Goal: Information Seeking & Learning: Learn about a topic

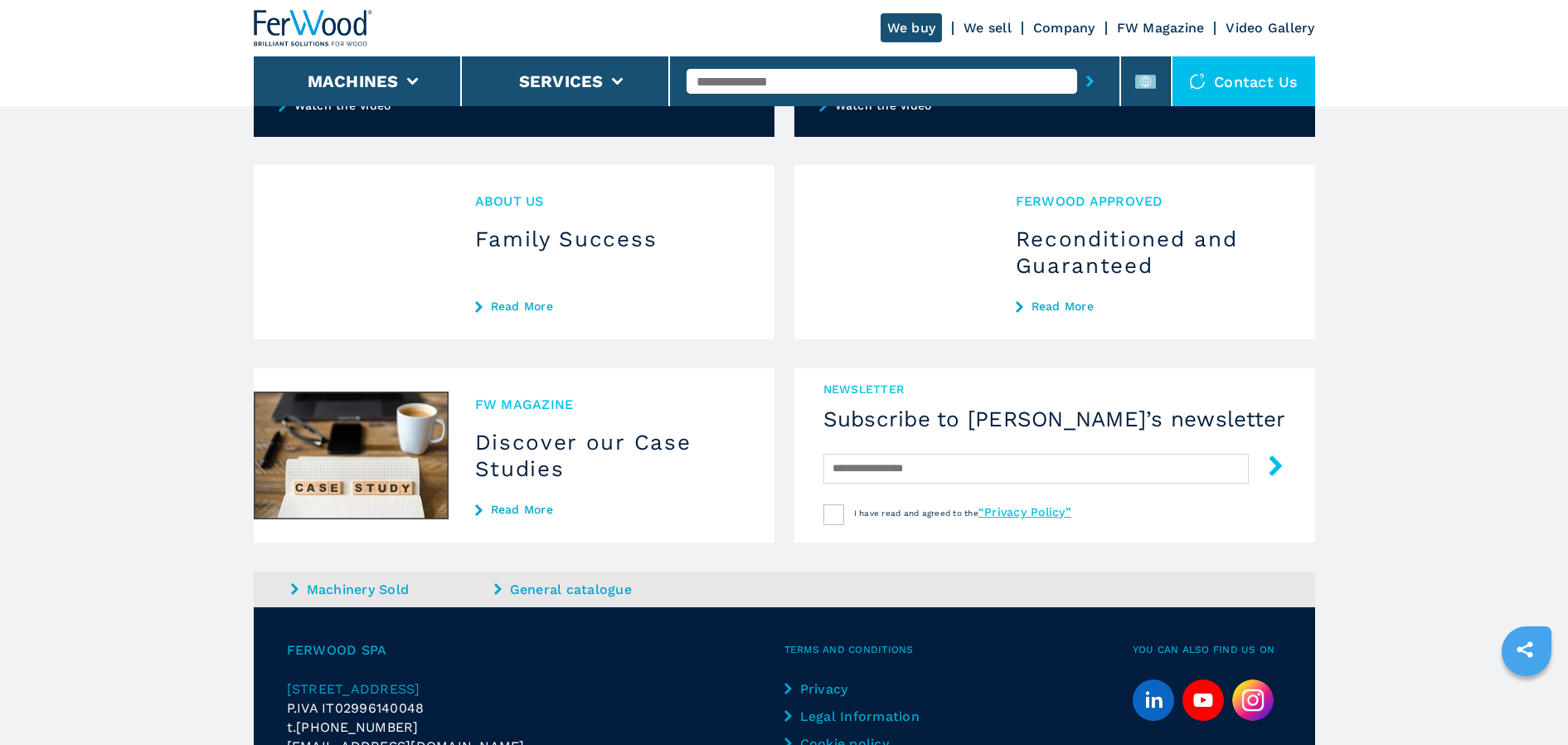
scroll to position [1409, 0]
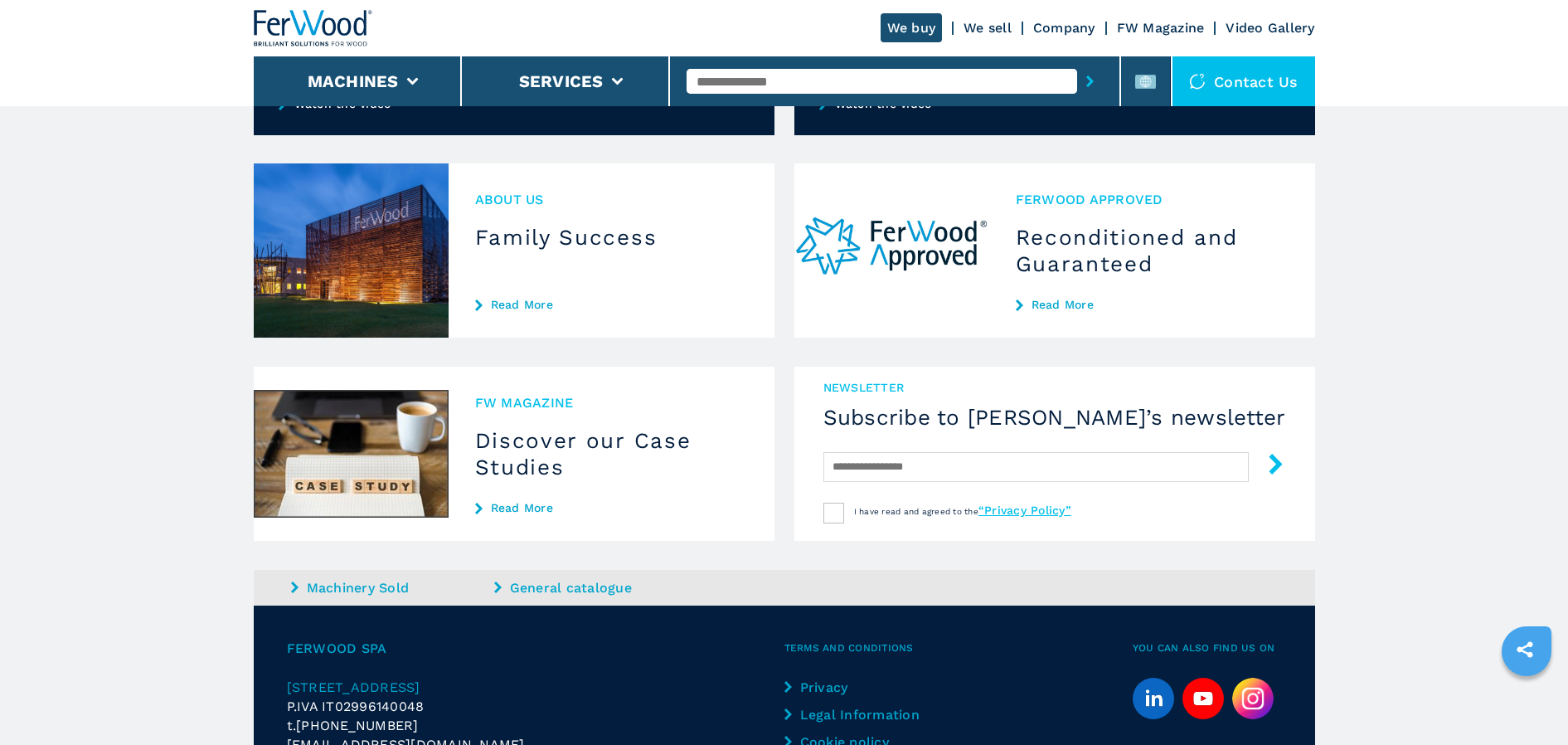
click at [508, 507] on link "Read More" at bounding box center [612, 508] width 273 height 13
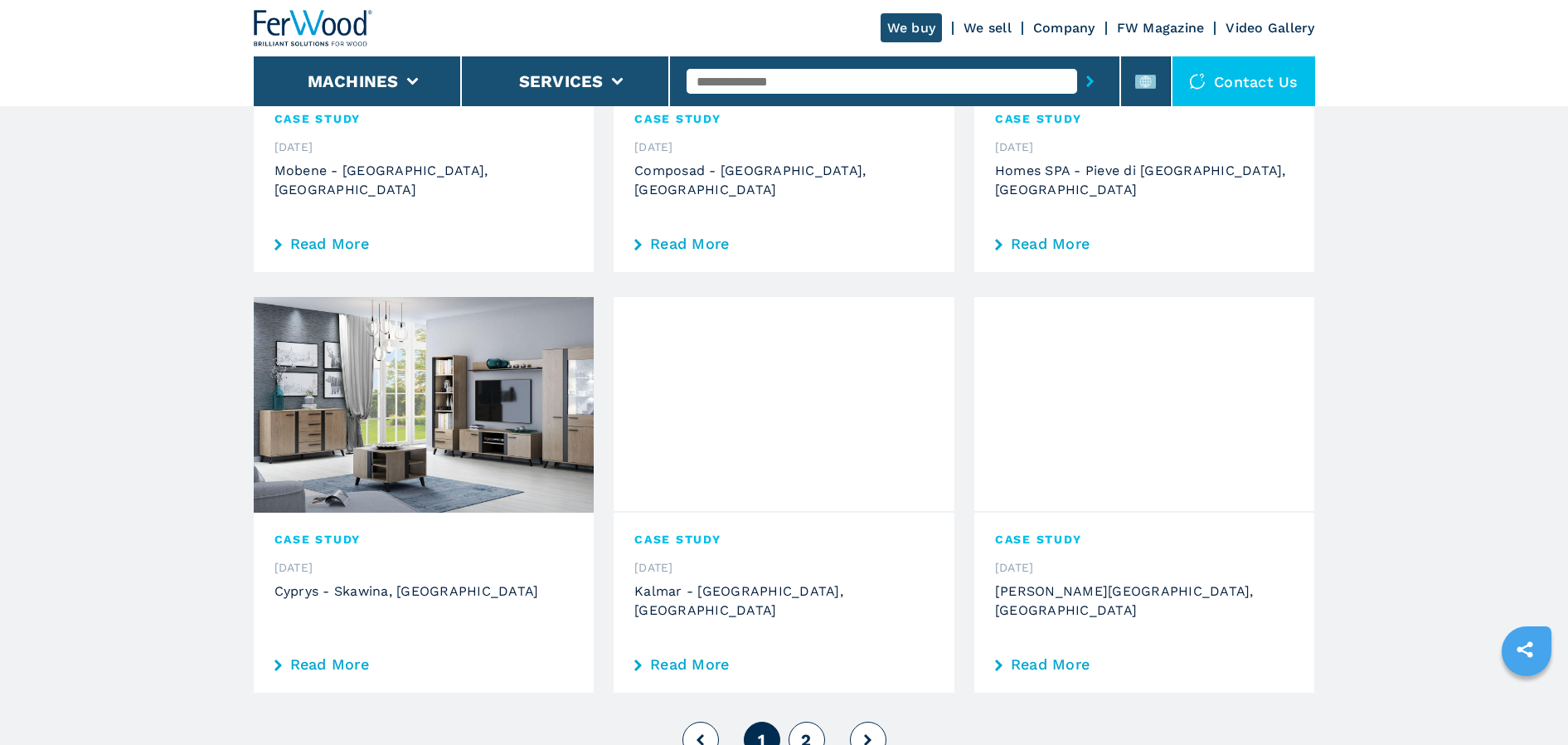
scroll to position [1742, 0]
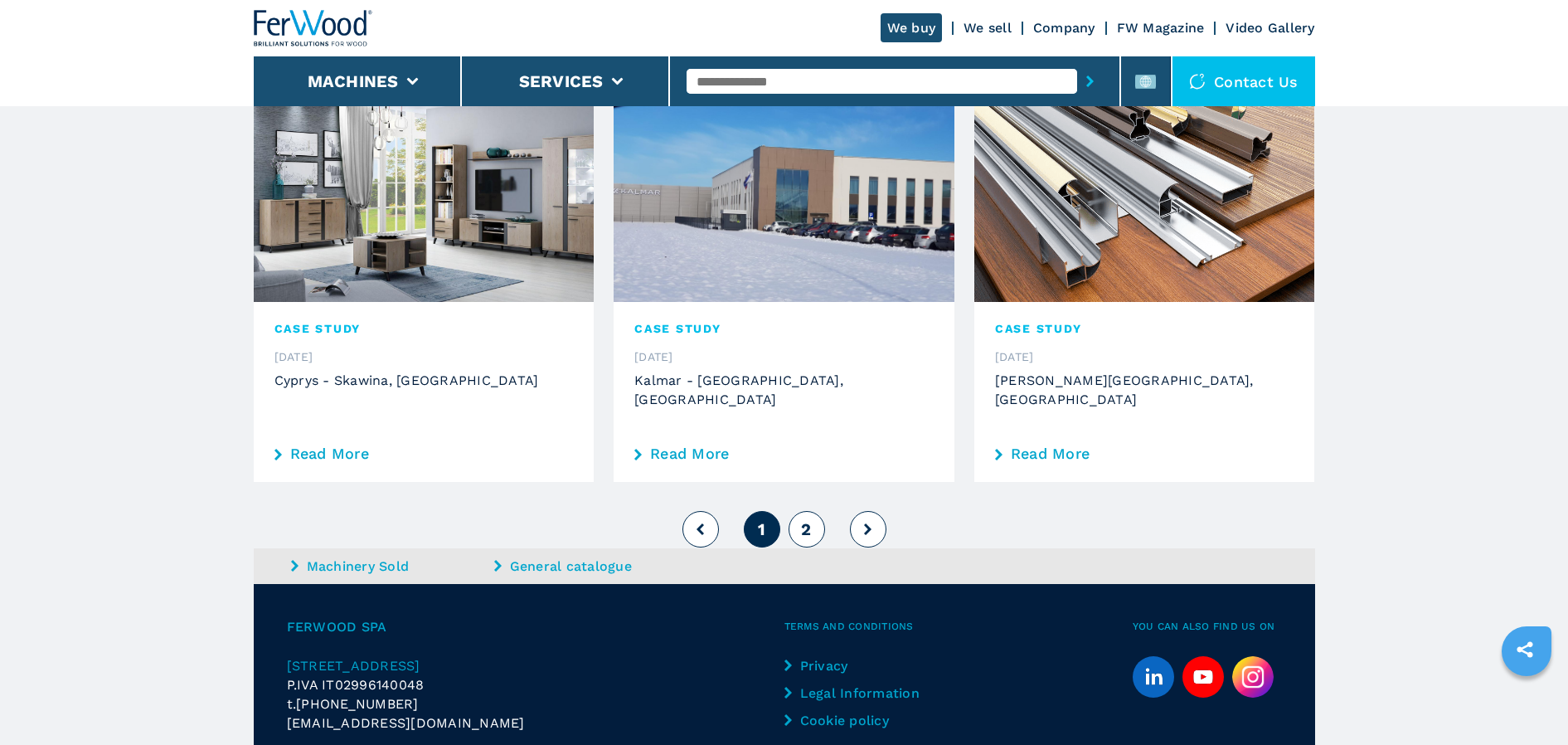
click at [801, 511] on button "2" at bounding box center [807, 529] width 36 height 36
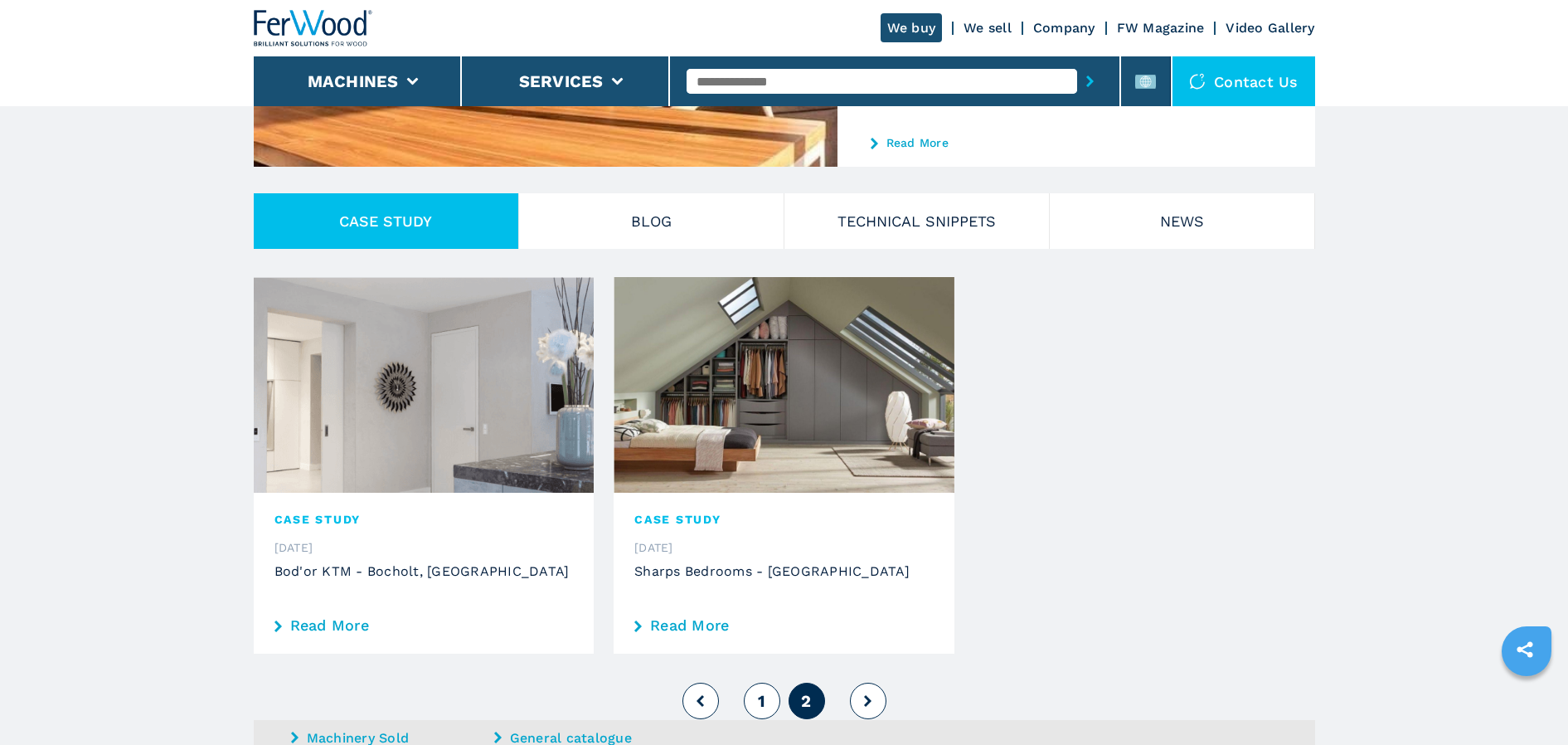
scroll to position [459, 0]
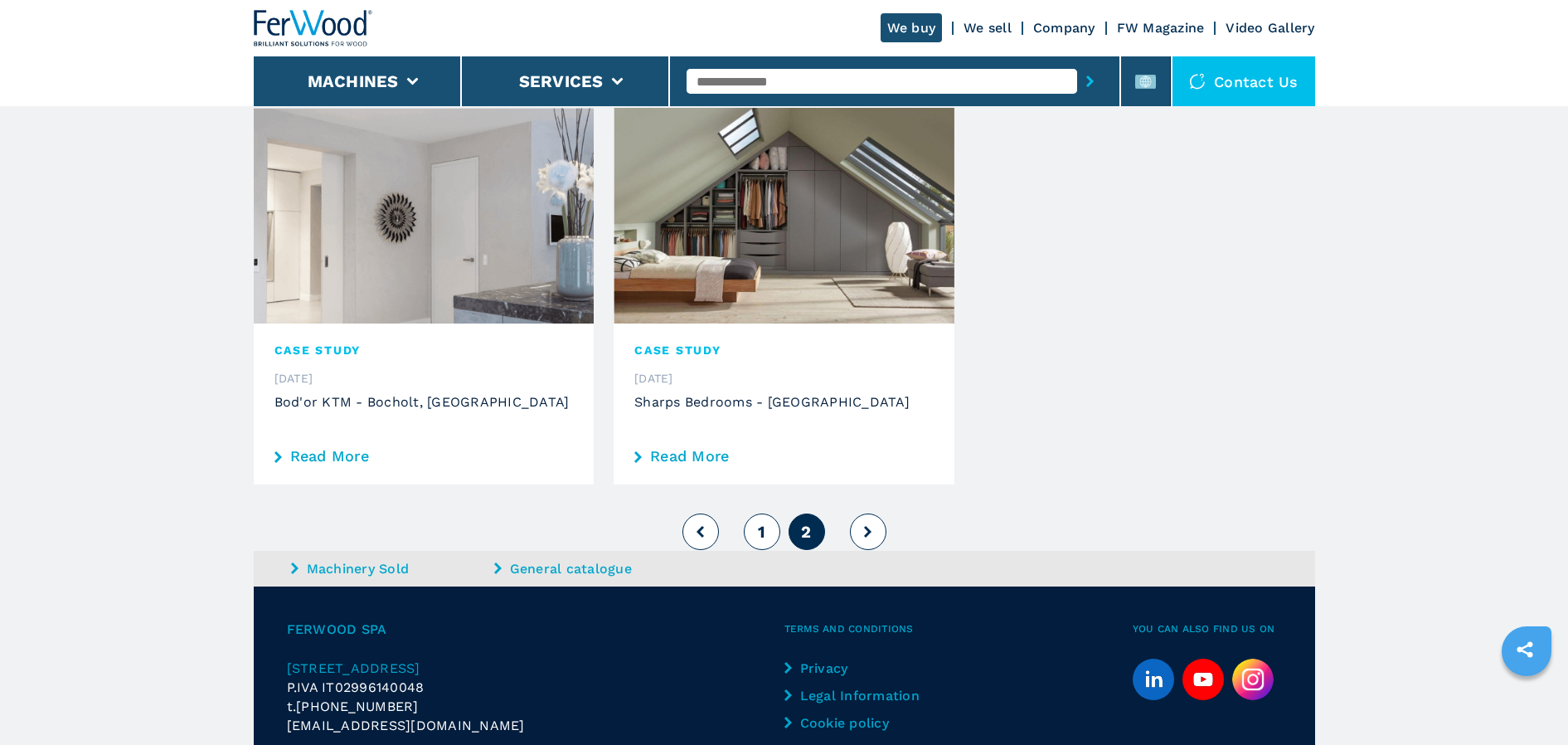
click at [760, 540] on span "1" at bounding box center [761, 531] width 8 height 20
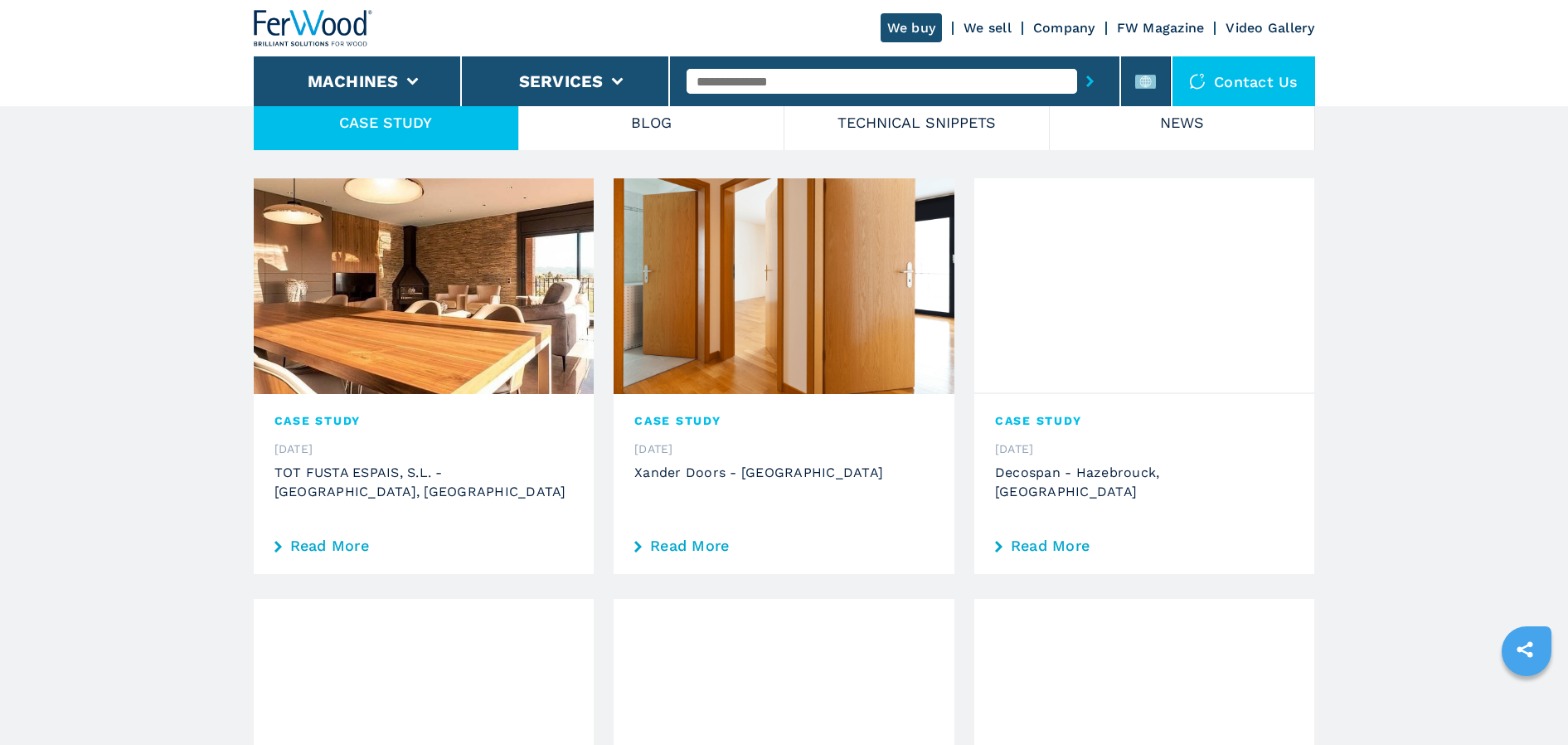
scroll to position [293, 0]
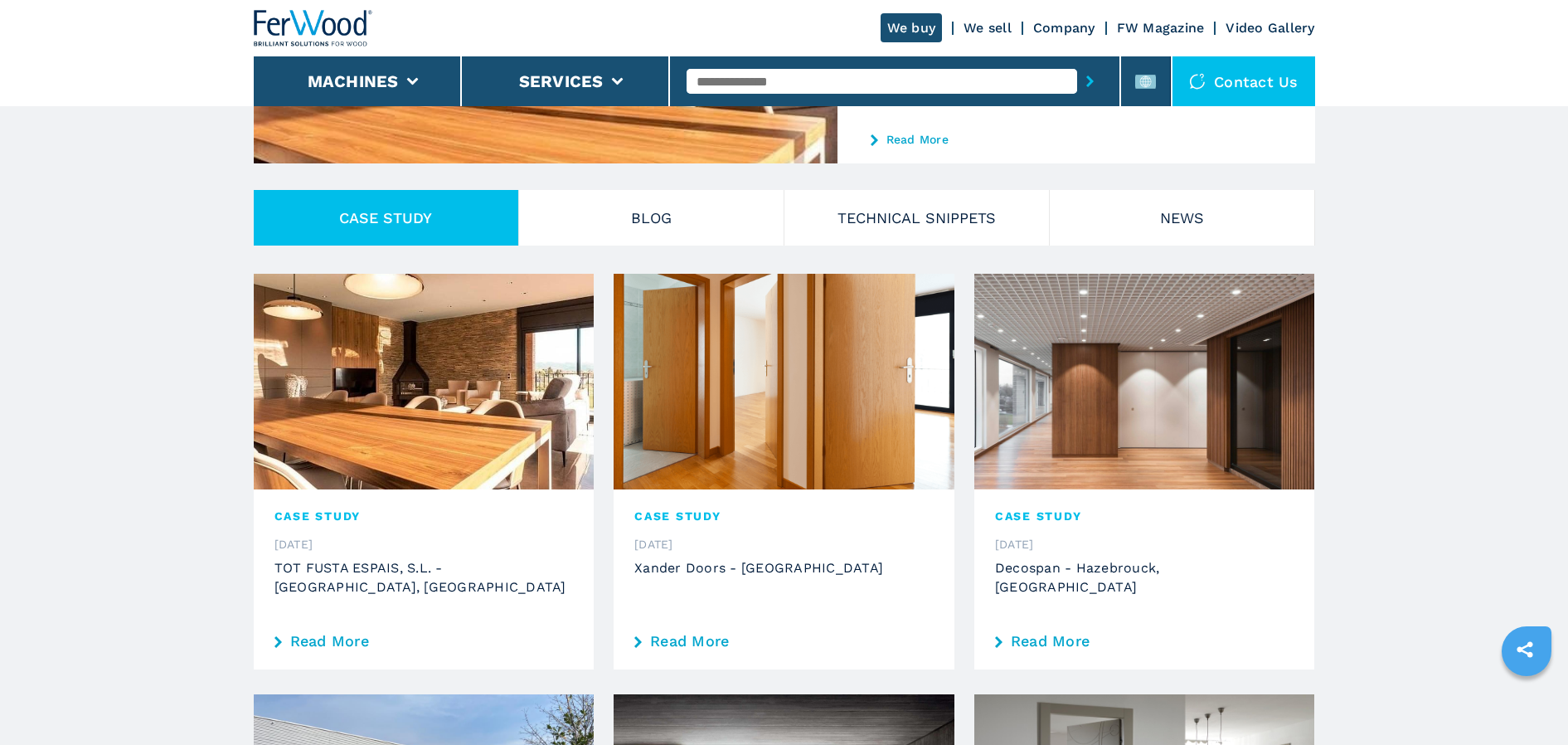
click at [1076, 430] on img at bounding box center [1145, 381] width 341 height 216
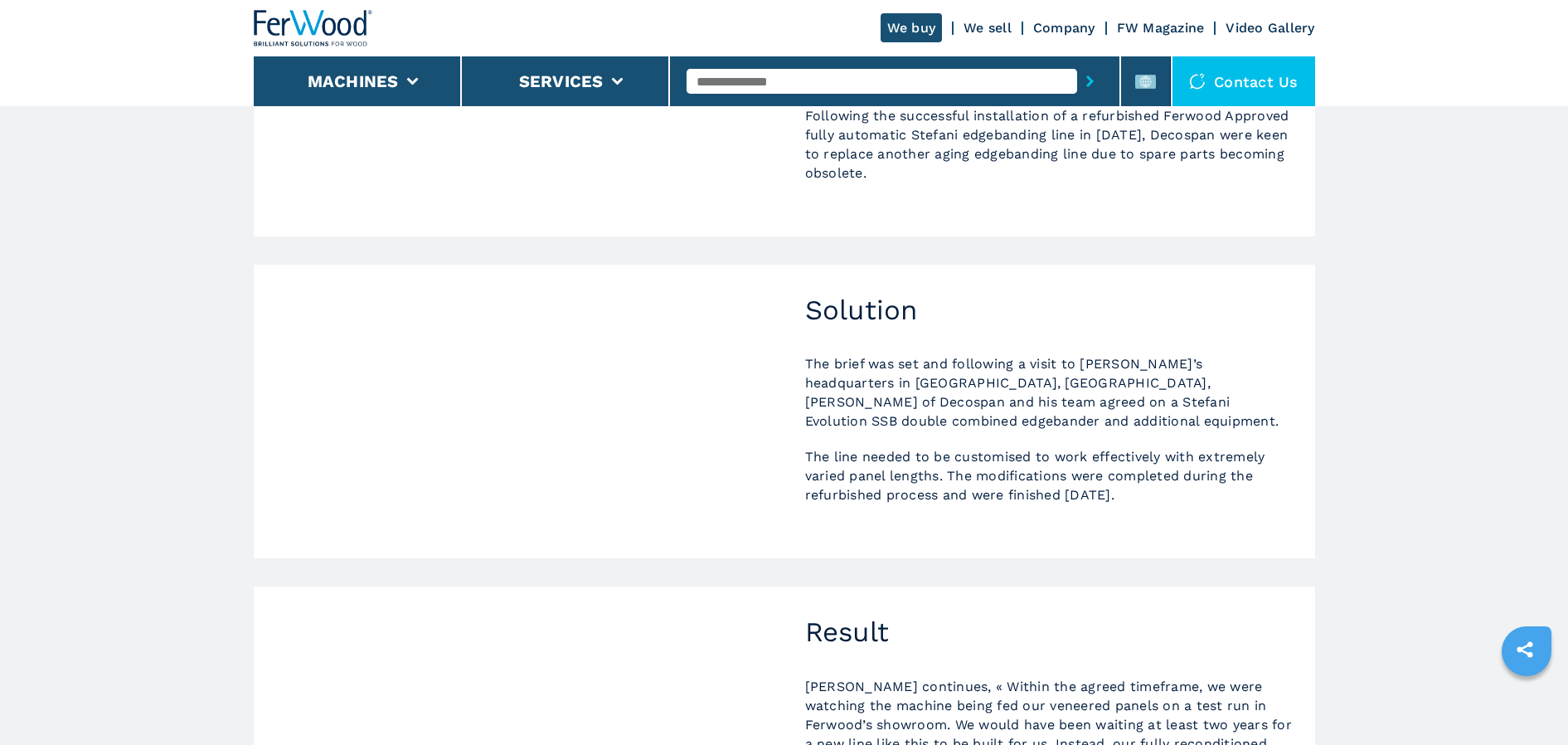
scroll to position [83, 0]
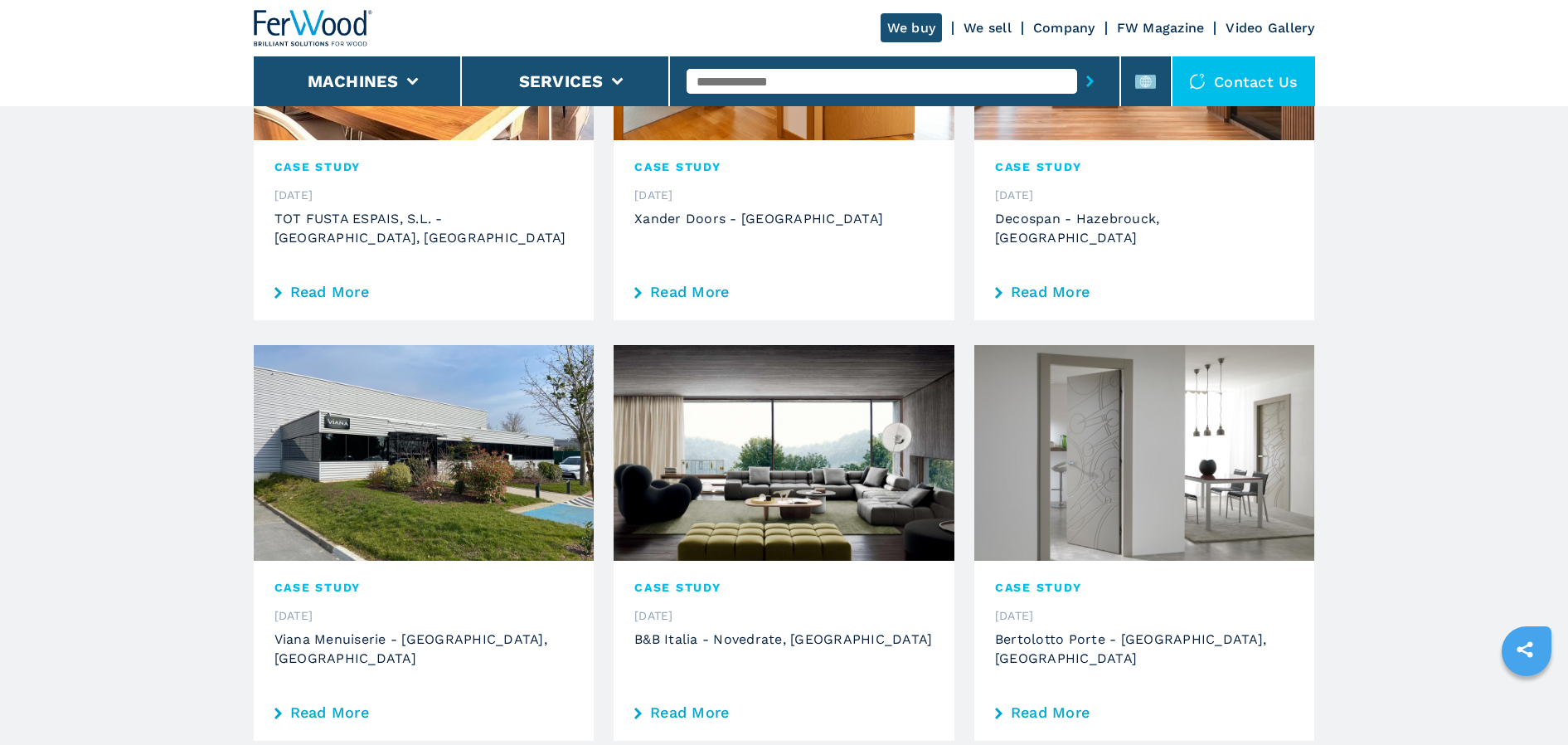
scroll to position [746, 0]
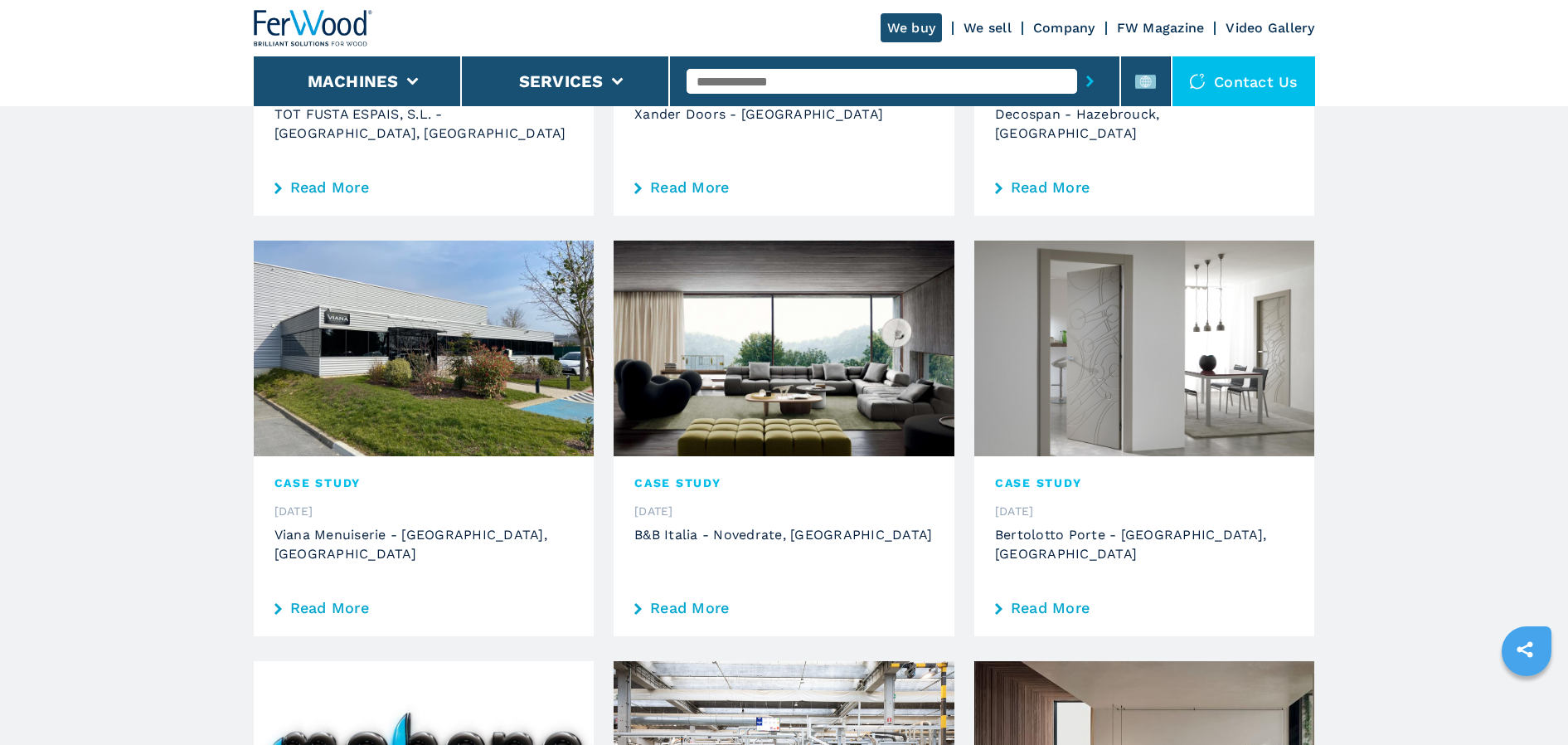
click at [716, 600] on link "Read More" at bounding box center [784, 608] width 300 height 15
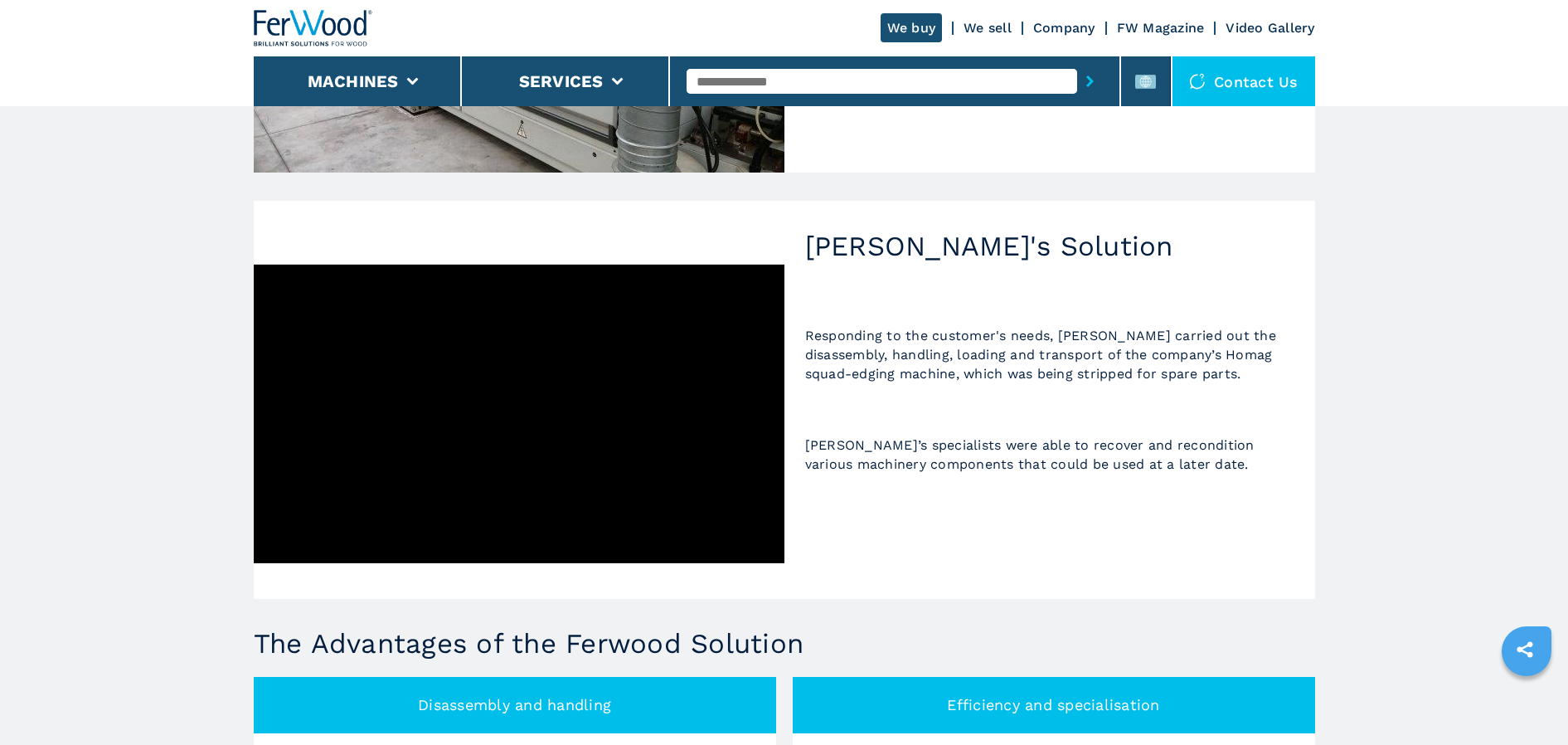
scroll to position [912, 0]
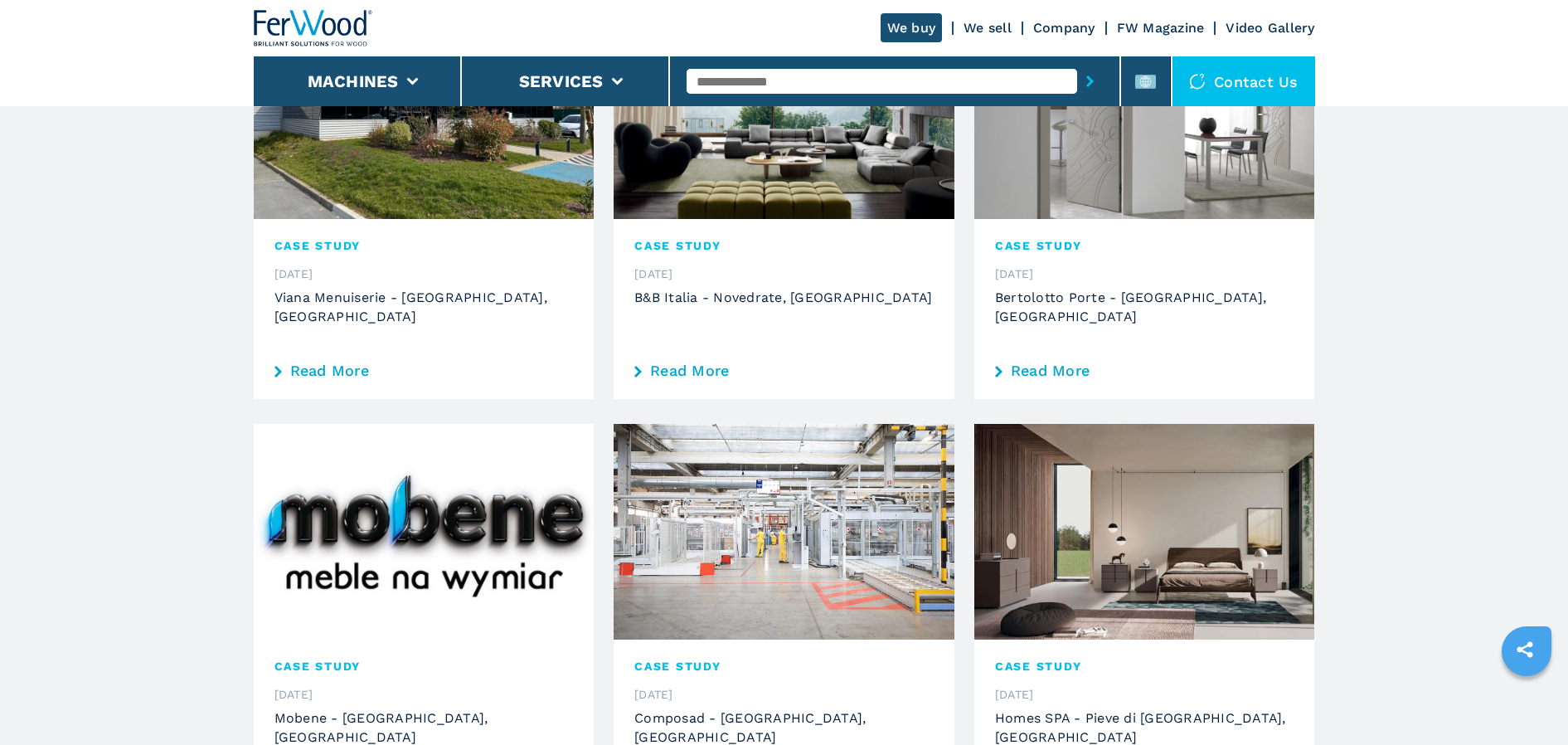
scroll to position [1078, 0]
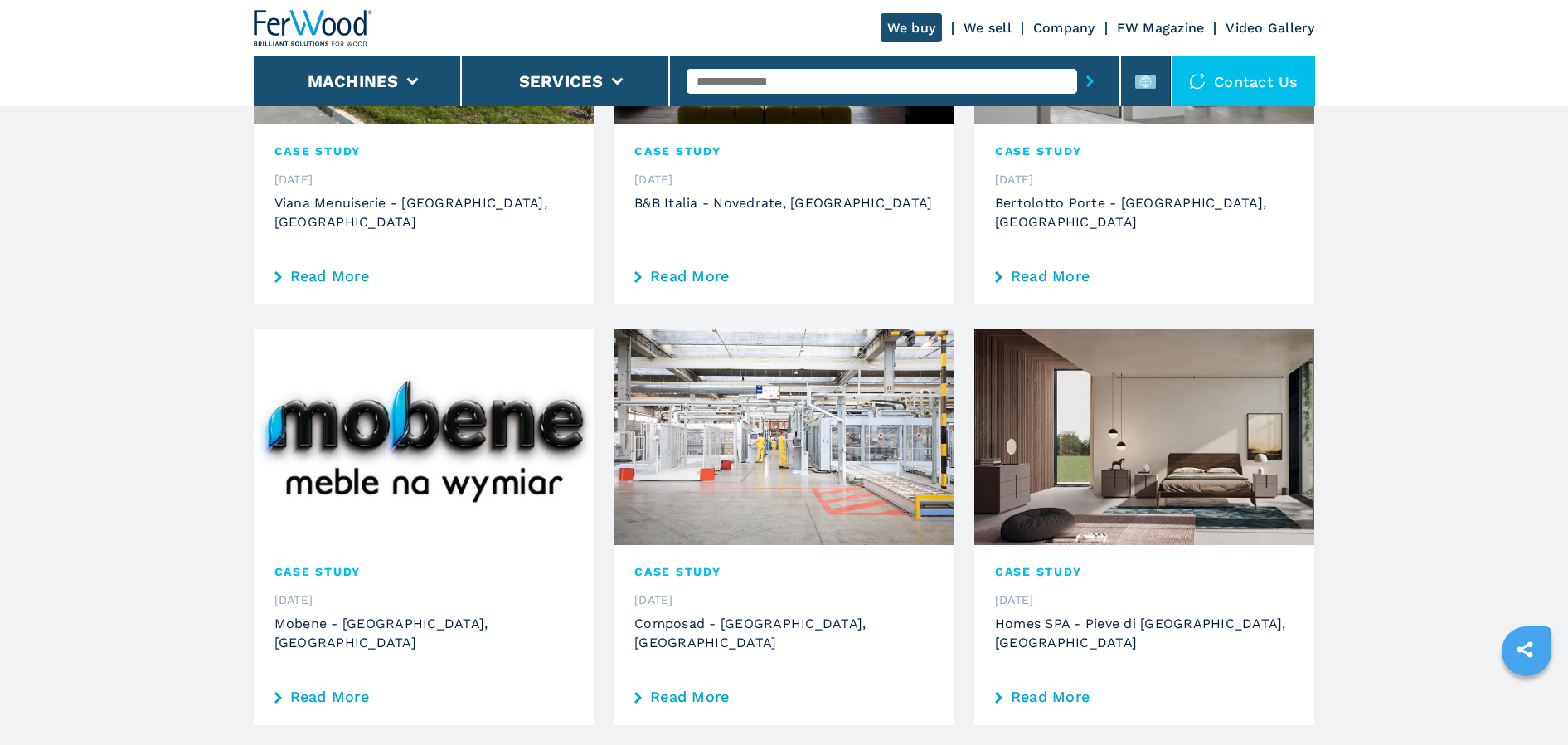
click at [685, 689] on link "Read More" at bounding box center [784, 697] width 300 height 15
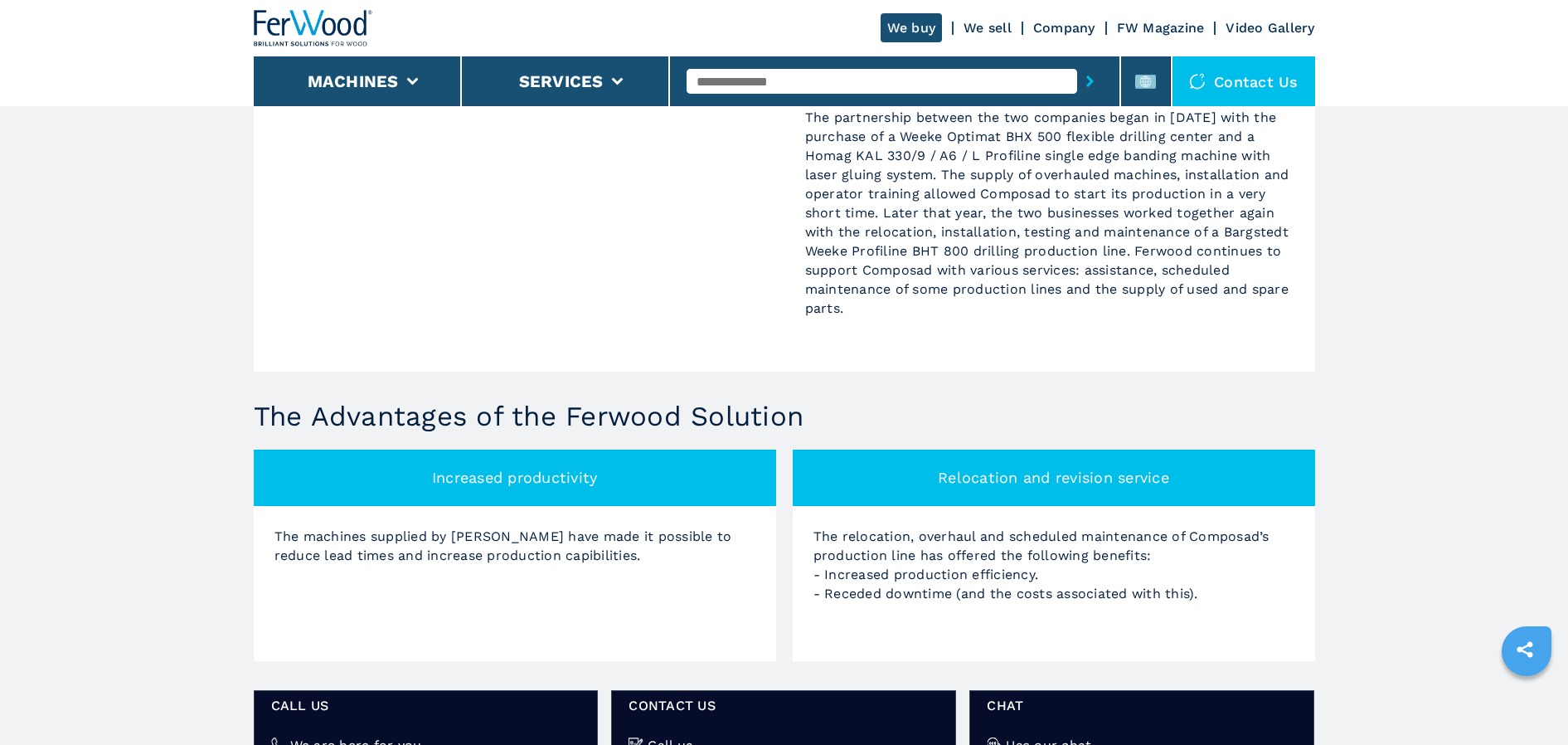
scroll to position [996, 0]
